Goal: Information Seeking & Learning: Learn about a topic

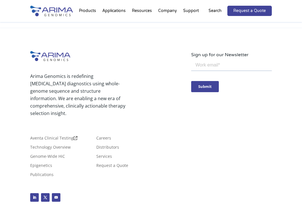
scroll to position [1363, 0]
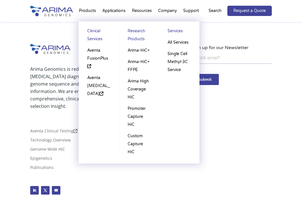
click at [141, 31] on link "Research Products" at bounding box center [139, 36] width 29 height 18
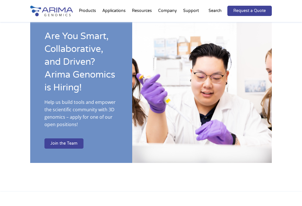
scroll to position [1117, 0]
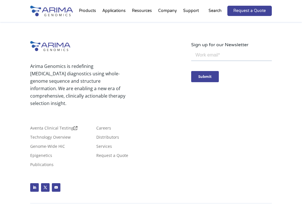
click at [108, 115] on div "Aventa Clinical Testing Technology Overview Genome-Wide HiC Epigenetics Publica…" at bounding box center [110, 143] width 161 height 57
click at [54, 163] on link "Publications" at bounding box center [41, 166] width 23 height 6
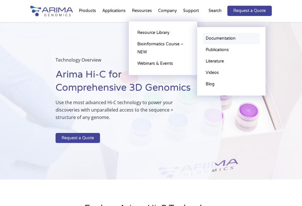
click at [225, 38] on link "Documentation" at bounding box center [231, 38] width 57 height 11
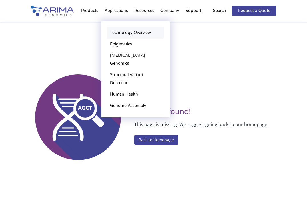
click at [114, 29] on link "Technology Overview" at bounding box center [135, 32] width 57 height 11
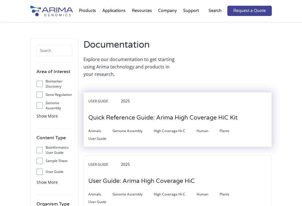
click at [169, 124] on h3 "Quick Reference Guide: Arima High Coverage HiC Kit" at bounding box center [162, 118] width 149 height 18
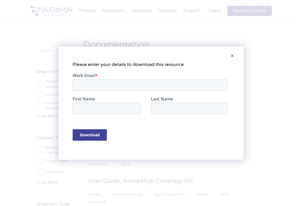
click at [232, 55] on span at bounding box center [232, 56] width 11 height 14
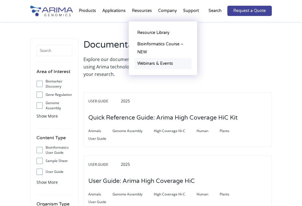
click at [153, 64] on link "Webinars & Events" at bounding box center [163, 63] width 57 height 11
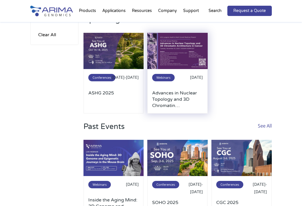
scroll to position [88, 0]
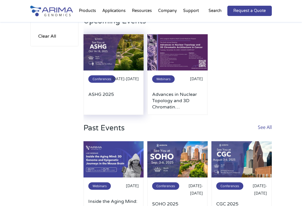
click at [123, 56] on img at bounding box center [114, 52] width 60 height 36
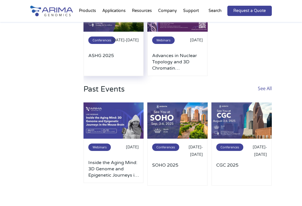
scroll to position [137, 0]
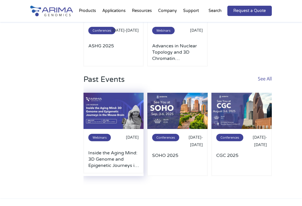
click at [130, 141] on div "[DATE]" at bounding box center [126, 136] width 25 height 7
click at [99, 139] on span "Webinars" at bounding box center [99, 137] width 23 height 7
click at [120, 117] on img at bounding box center [114, 111] width 60 height 36
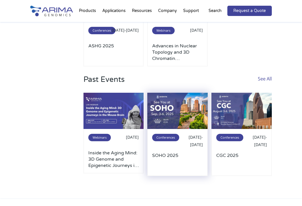
click at [179, 122] on img at bounding box center [177, 111] width 60 height 36
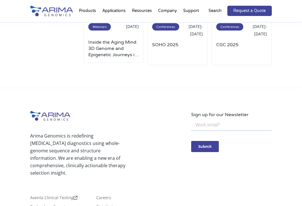
scroll to position [225, 0]
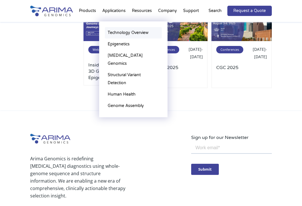
click at [121, 31] on link "Technology Overview" at bounding box center [133, 32] width 57 height 11
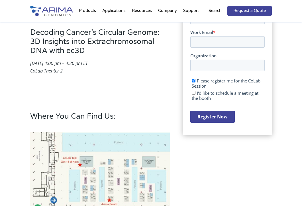
scroll to position [162, 0]
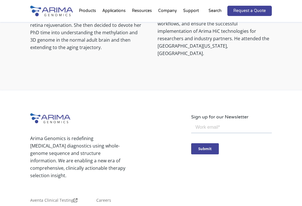
scroll to position [529, 0]
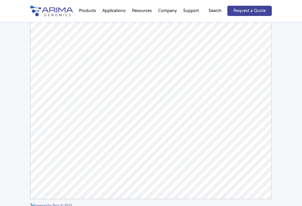
scroll to position [1423, 0]
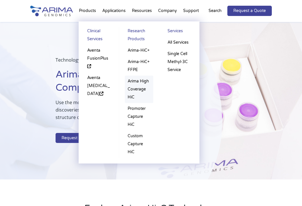
click at [136, 91] on link "Arima High Coverage HiC" at bounding box center [139, 89] width 29 height 27
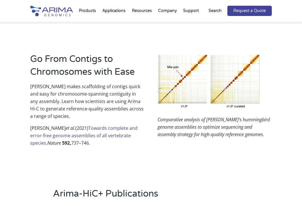
scroll to position [399, 0]
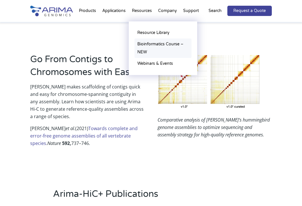
click at [148, 47] on link "Bioinformatics Course – NEW" at bounding box center [163, 47] width 57 height 19
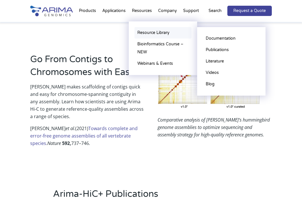
click at [149, 34] on link "Resource Library" at bounding box center [163, 32] width 57 height 11
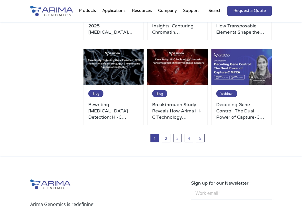
scroll to position [309, 0]
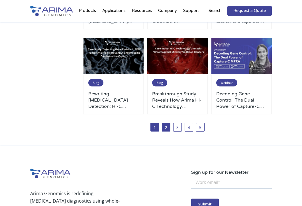
click at [169, 127] on link "2" at bounding box center [166, 127] width 9 height 9
click at [167, 127] on link "2" at bounding box center [166, 127] width 9 height 9
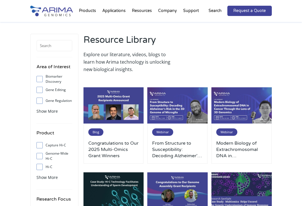
scroll to position [5, 0]
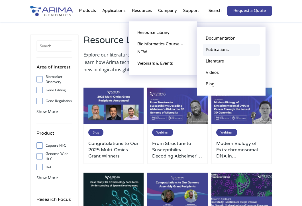
click at [214, 51] on link "Publications" at bounding box center [231, 49] width 57 height 11
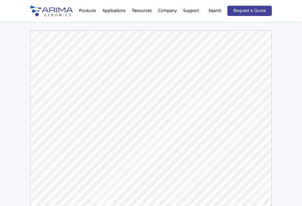
scroll to position [63, 0]
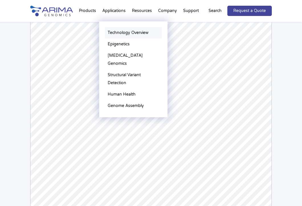
click at [119, 33] on link "Technology Overview" at bounding box center [133, 32] width 57 height 11
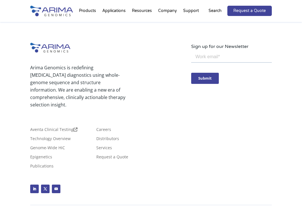
scroll to position [1642, 0]
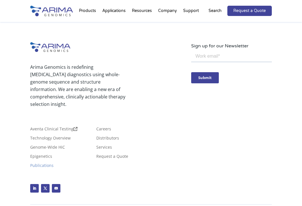
click at [54, 163] on link "Publications" at bounding box center [41, 166] width 23 height 6
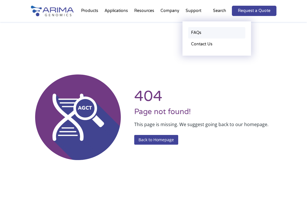
click at [194, 27] on link "FAQs" at bounding box center [216, 32] width 57 height 11
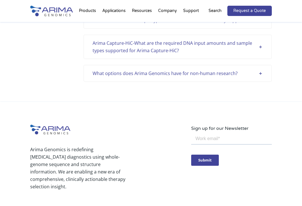
scroll to position [1756, 0]
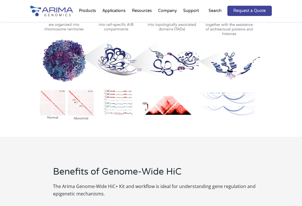
scroll to position [382, 0]
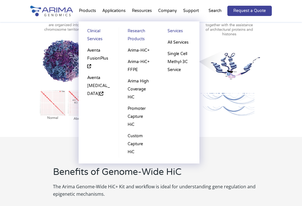
click at [86, 11] on li "Products Clinical Services Aventa FusionPlus Aventa Lymphoma Research Products …" at bounding box center [87, 11] width 23 height 19
click at [95, 57] on link "Aventa FusionPlus" at bounding box center [98, 58] width 29 height 27
